Goal: Information Seeking & Learning: Learn about a topic

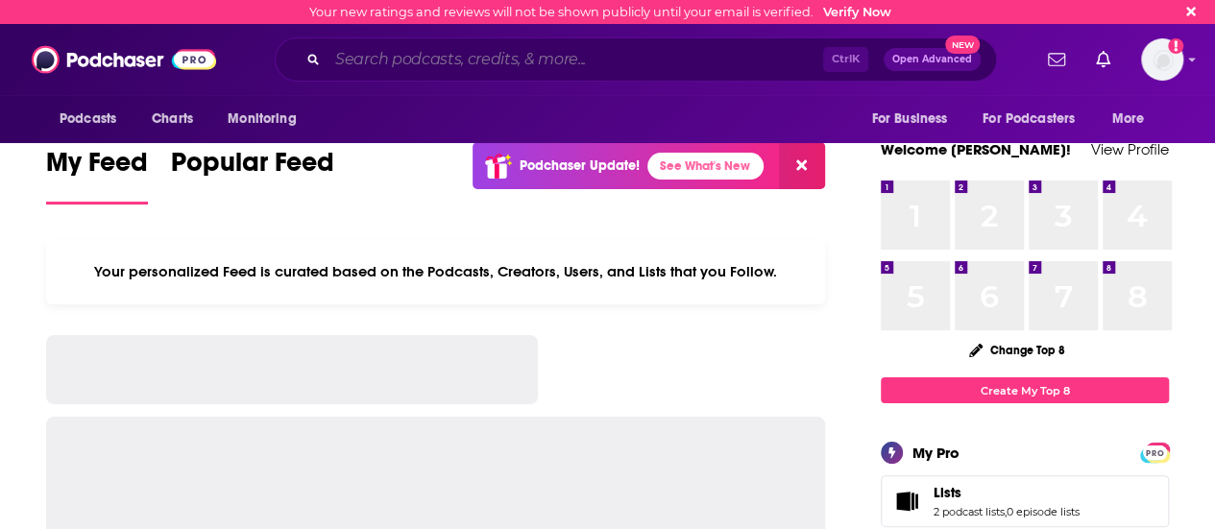
click at [598, 55] on input "Search podcasts, credits, & more..." at bounding box center [576, 59] width 496 height 31
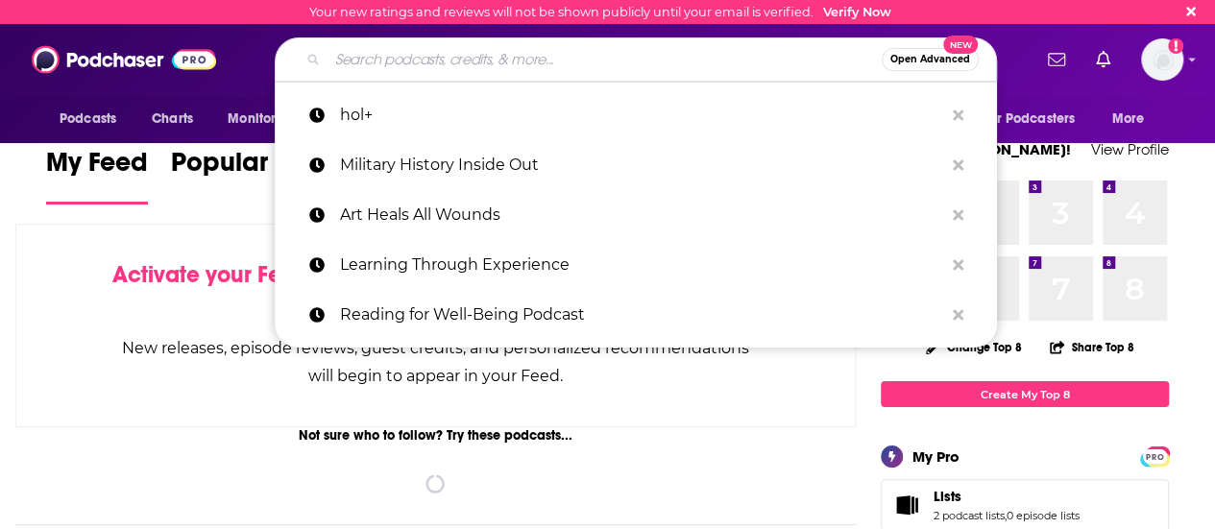
paste input "Up First from NPR"
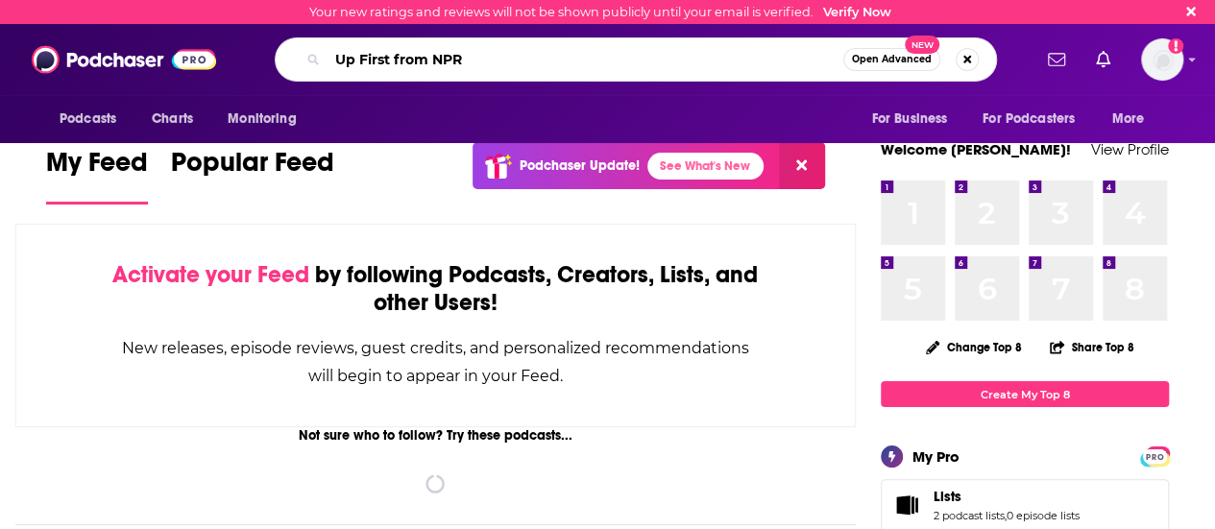
type input "Up First from NPR"
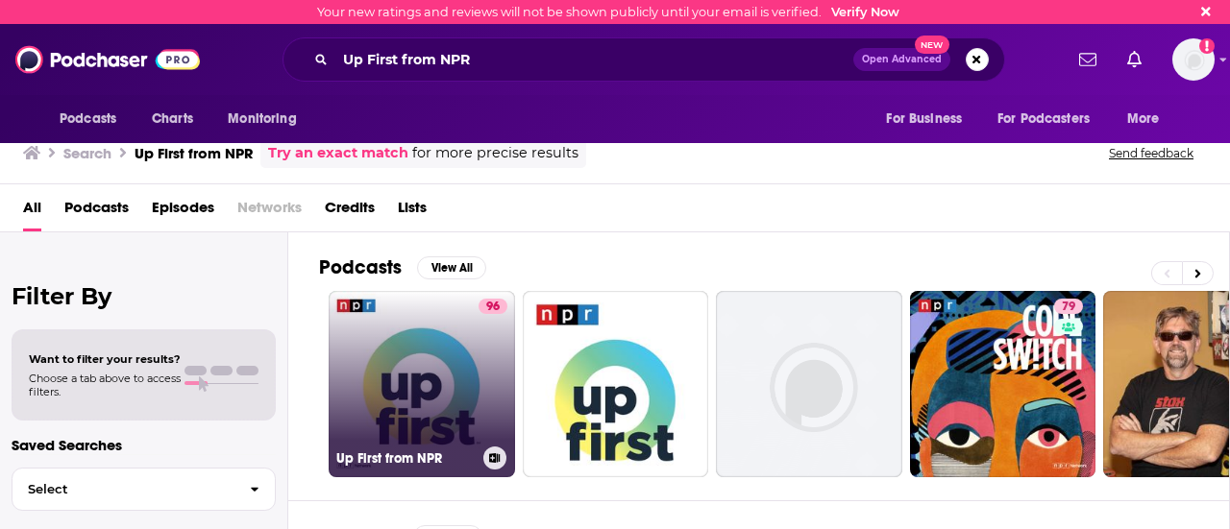
click at [392, 363] on link "96 Up First from NPR" at bounding box center [422, 384] width 186 height 186
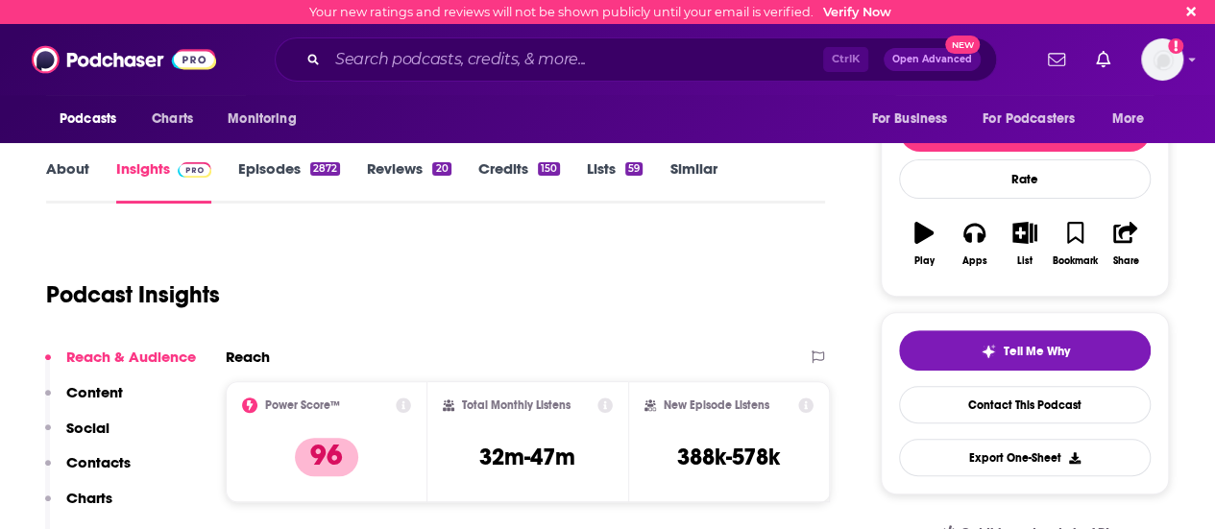
scroll to position [175, 0]
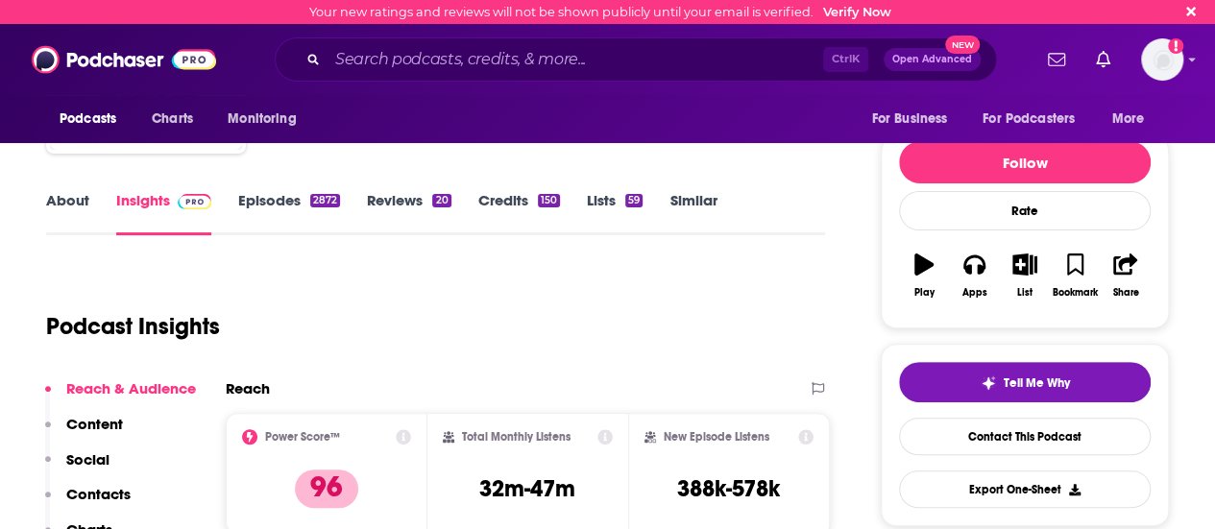
click at [287, 193] on link "Episodes 2872" at bounding box center [289, 213] width 102 height 44
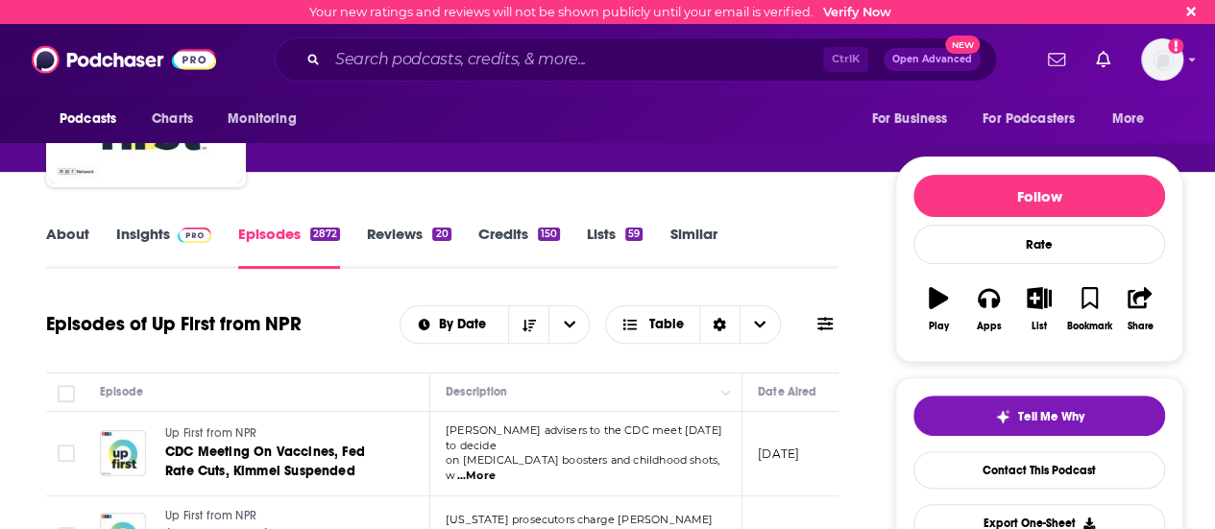
scroll to position [105, 0]
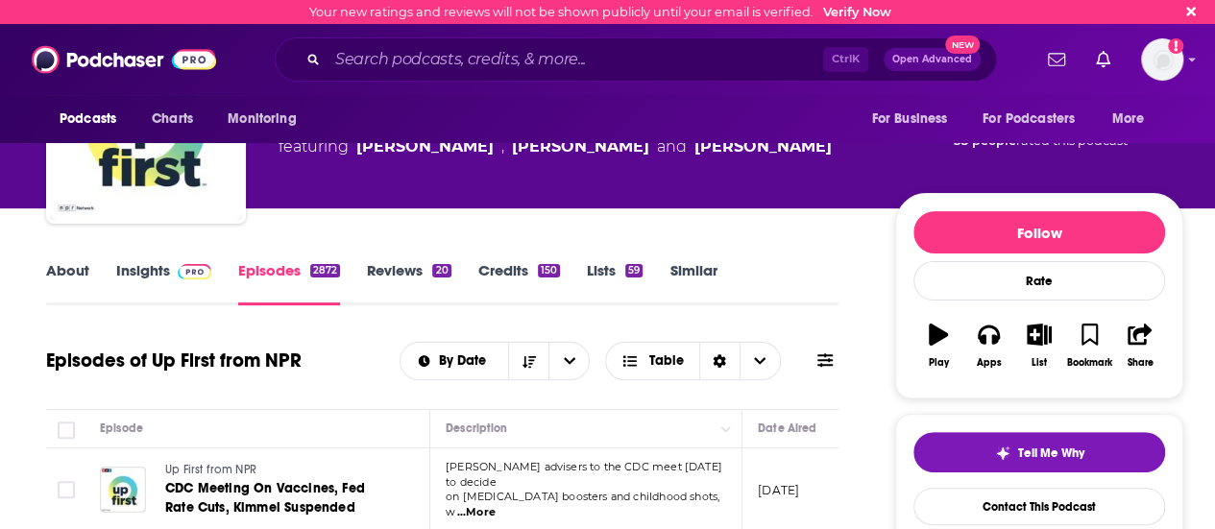
click at [80, 274] on link "About" at bounding box center [67, 283] width 43 height 44
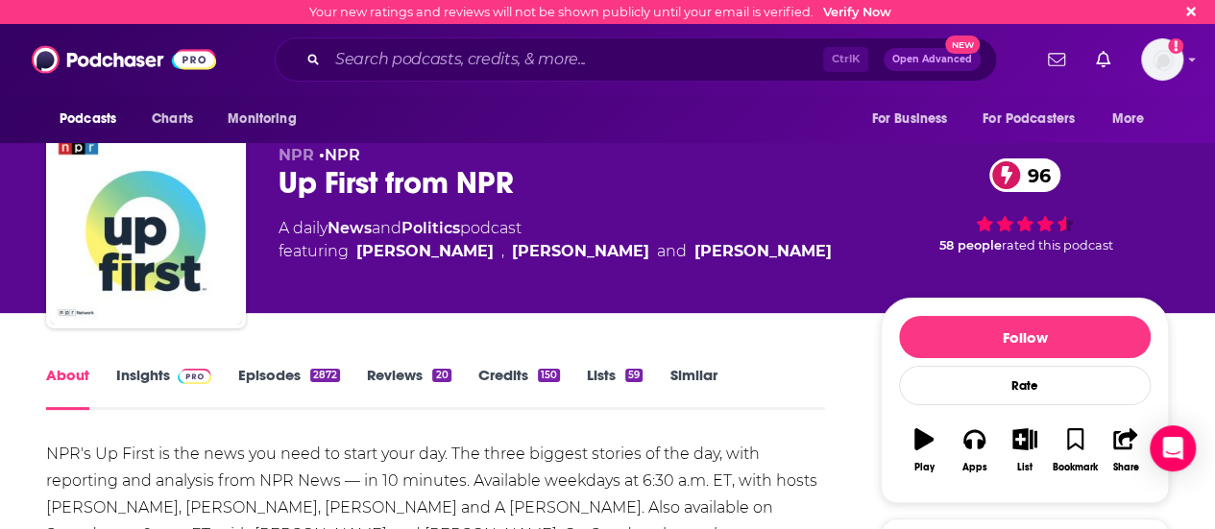
click at [162, 380] on link "Insights" at bounding box center [163, 388] width 95 height 44
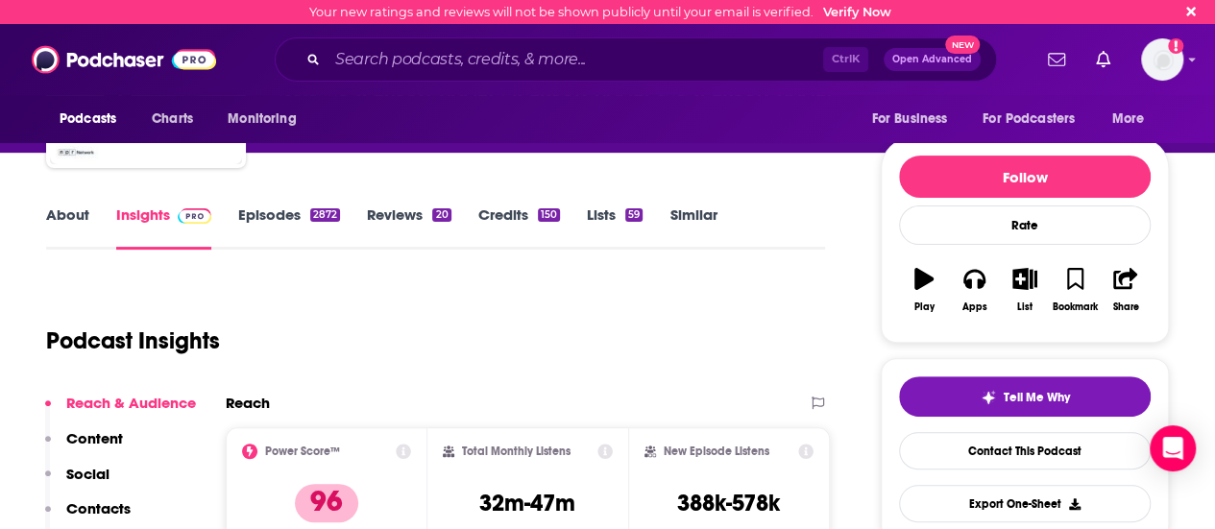
scroll to position [342, 0]
